Goal: Check status

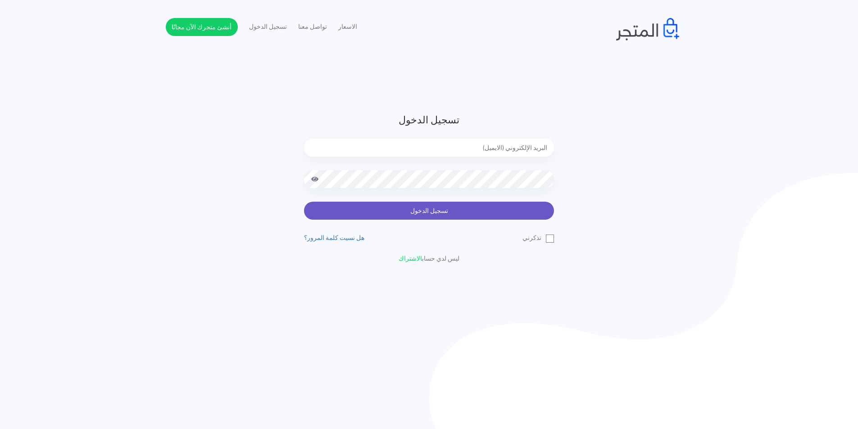
type input "[EMAIL_ADDRESS][DOMAIN_NAME]"
click at [463, 210] on button "تسجيل الدخول" at bounding box center [429, 211] width 250 height 18
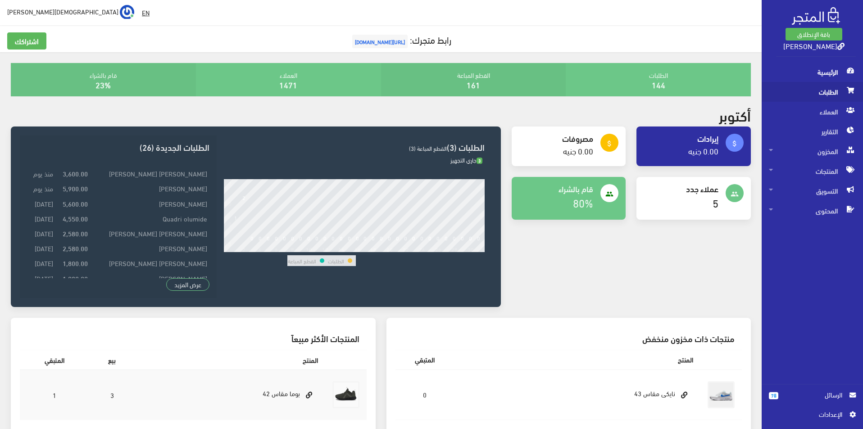
click at [794, 86] on span "الطلبات" at bounding box center [812, 92] width 87 height 20
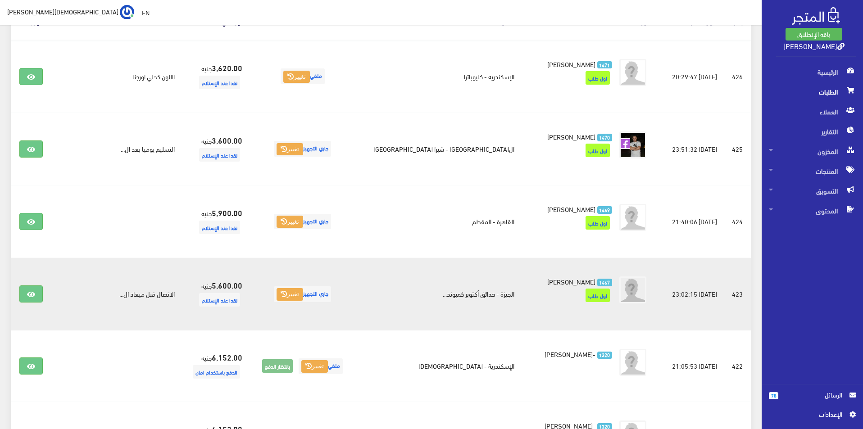
scroll to position [180, 0]
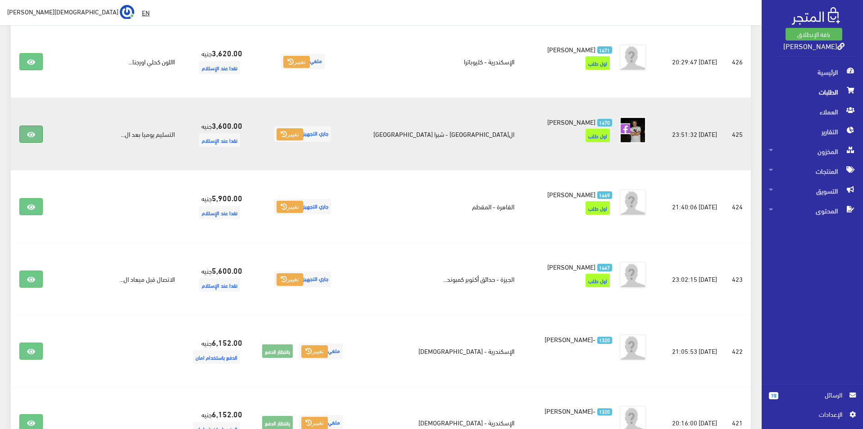
click at [35, 132] on icon at bounding box center [31, 134] width 8 height 7
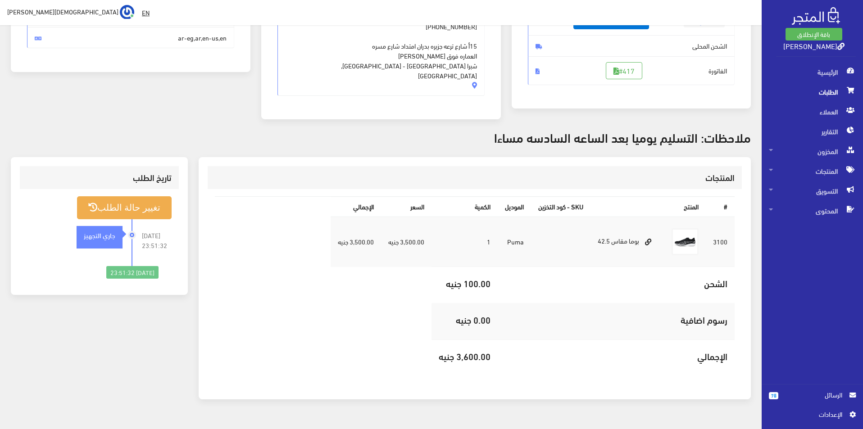
scroll to position [168, 0]
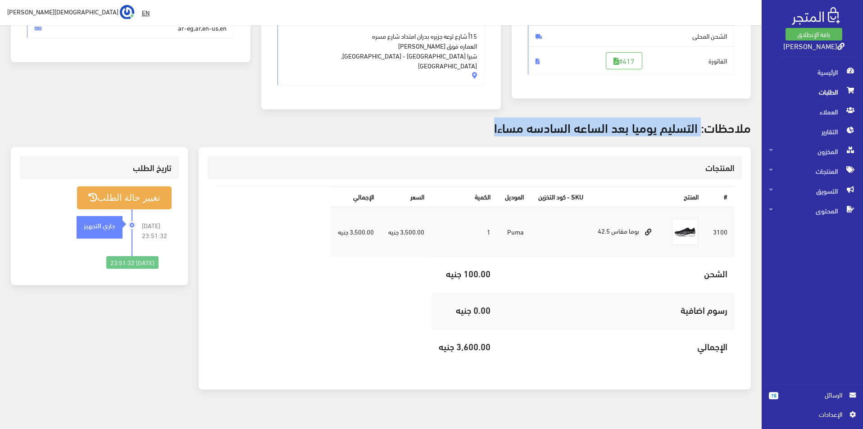
drag, startPoint x: 700, startPoint y: 118, endPoint x: 470, endPoint y: 121, distance: 230.3
click at [471, 121] on h3 "ملاحظات: التسليم يوميا بعد الساعه السادسه مساءا" at bounding box center [381, 127] width 740 height 14
click at [453, 120] on h3 "ملاحظات: التسليم يوميا بعد الساعه السادسه مساءا" at bounding box center [381, 127] width 740 height 14
